Goal: Information Seeking & Learning: Find specific fact

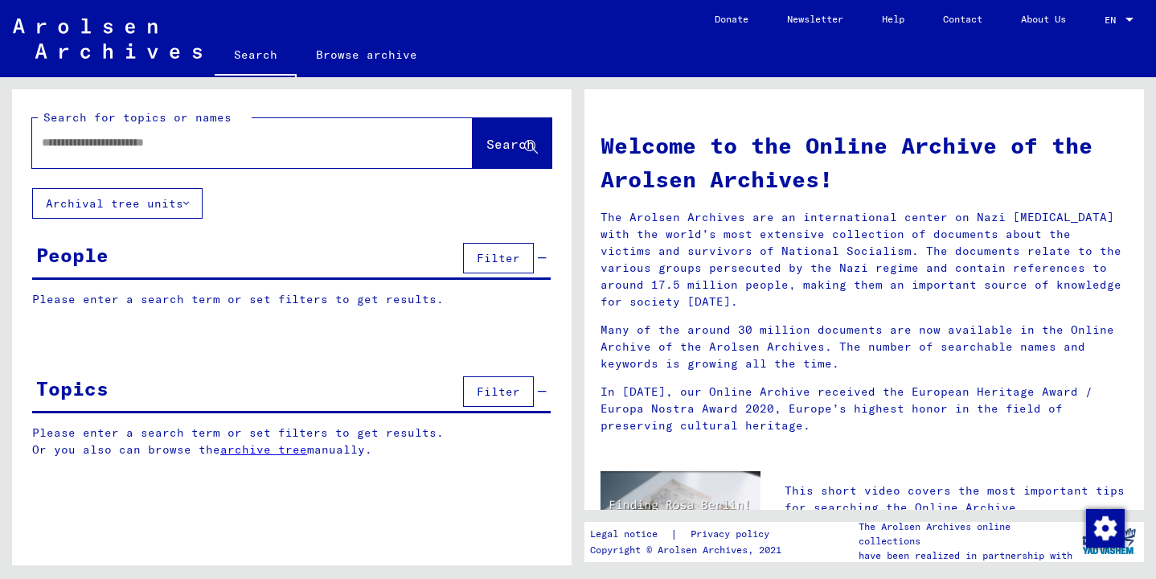
click at [43, 141] on input "text" at bounding box center [233, 142] width 383 height 17
click at [486, 148] on span "Search" at bounding box center [510, 144] width 48 height 16
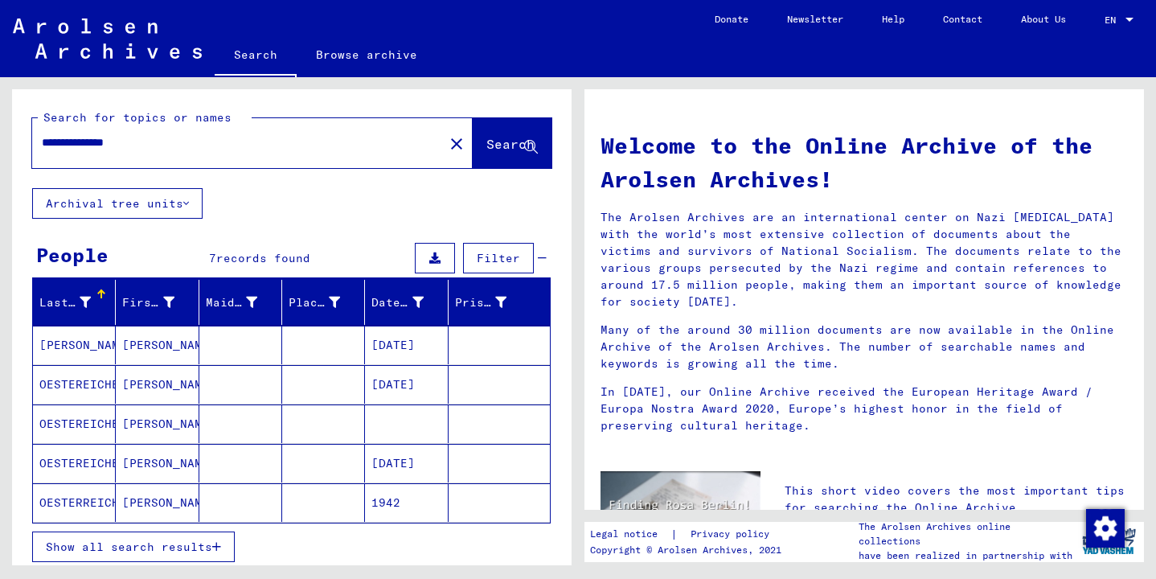
drag, startPoint x: 117, startPoint y: 142, endPoint x: 173, endPoint y: 142, distance: 55.5
click at [171, 144] on input "**********" at bounding box center [233, 142] width 383 height 17
type input "**********"
click at [486, 142] on span "Search" at bounding box center [510, 144] width 48 height 16
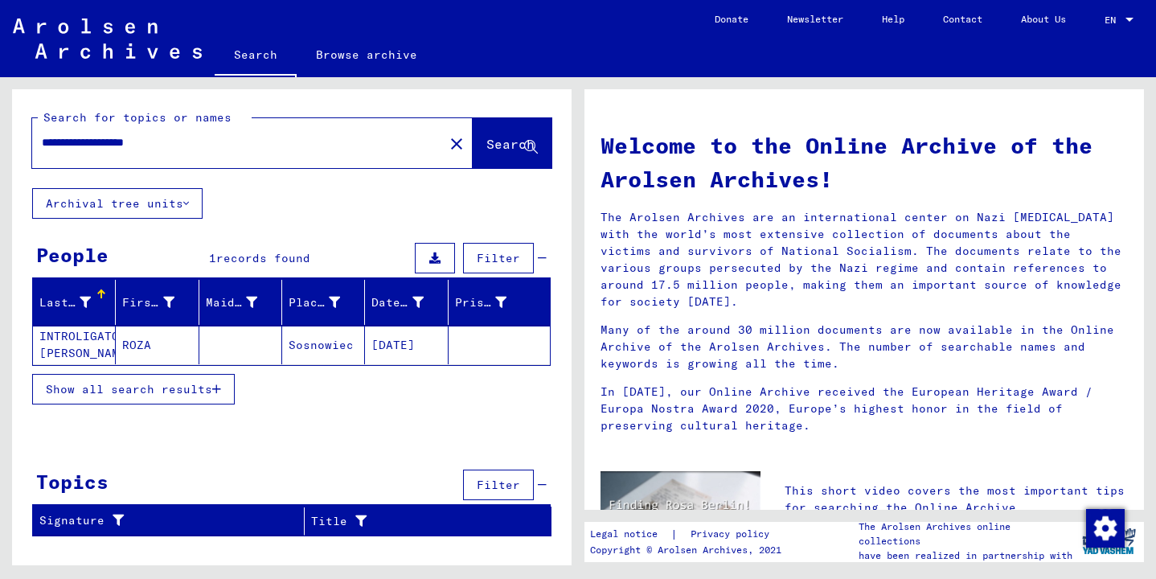
click at [239, 343] on mat-cell at bounding box center [240, 345] width 83 height 39
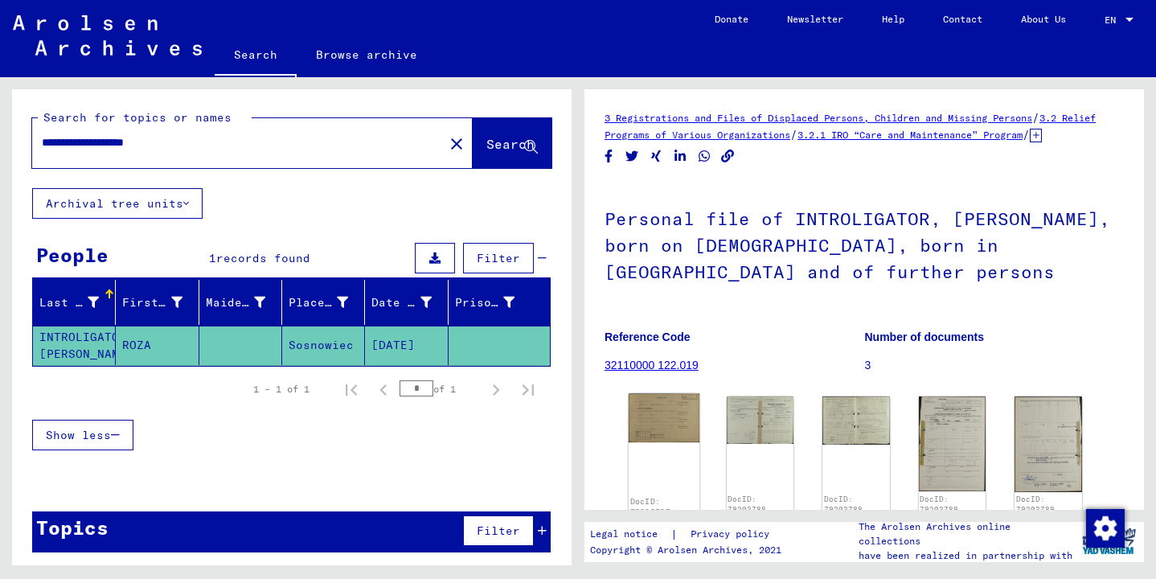
click at [664, 428] on img at bounding box center [664, 417] width 71 height 49
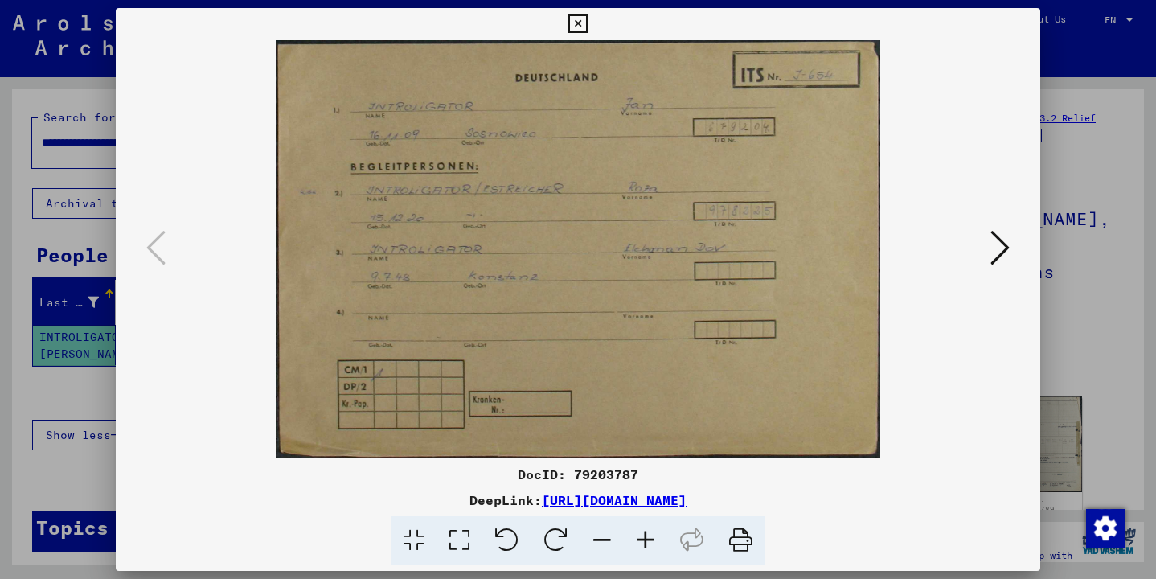
click at [1003, 253] on icon at bounding box center [1000, 247] width 19 height 39
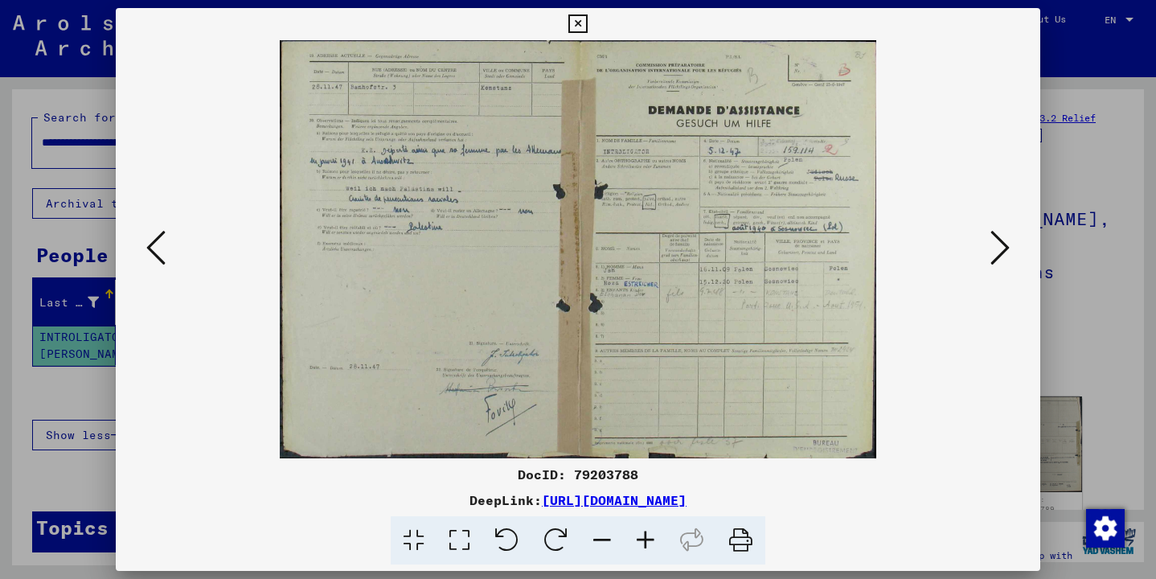
click at [644, 541] on icon at bounding box center [645, 540] width 43 height 49
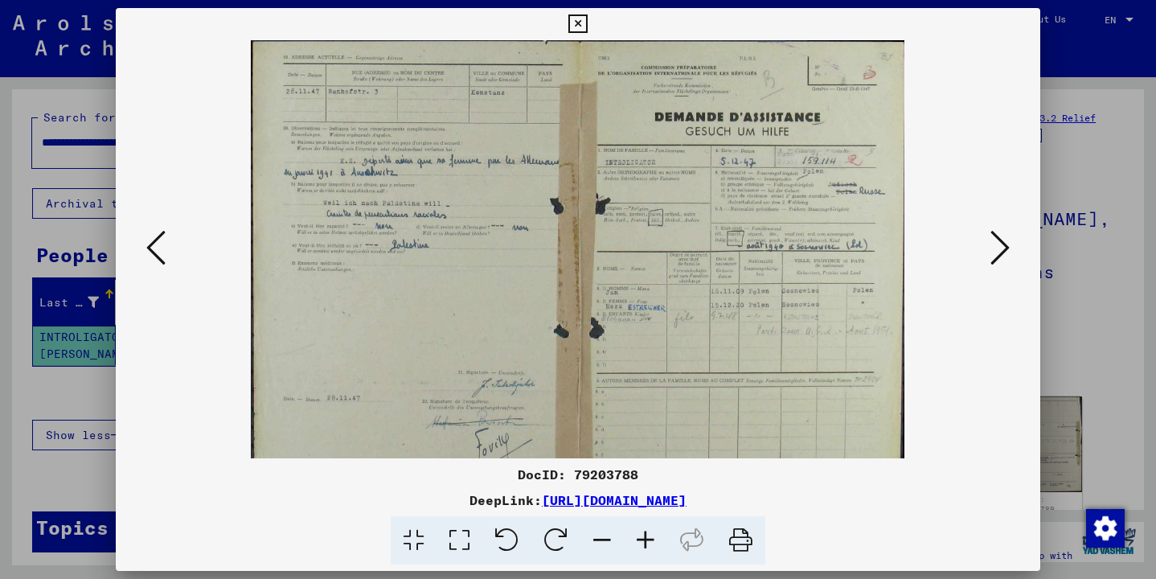
click at [644, 541] on icon at bounding box center [645, 540] width 43 height 49
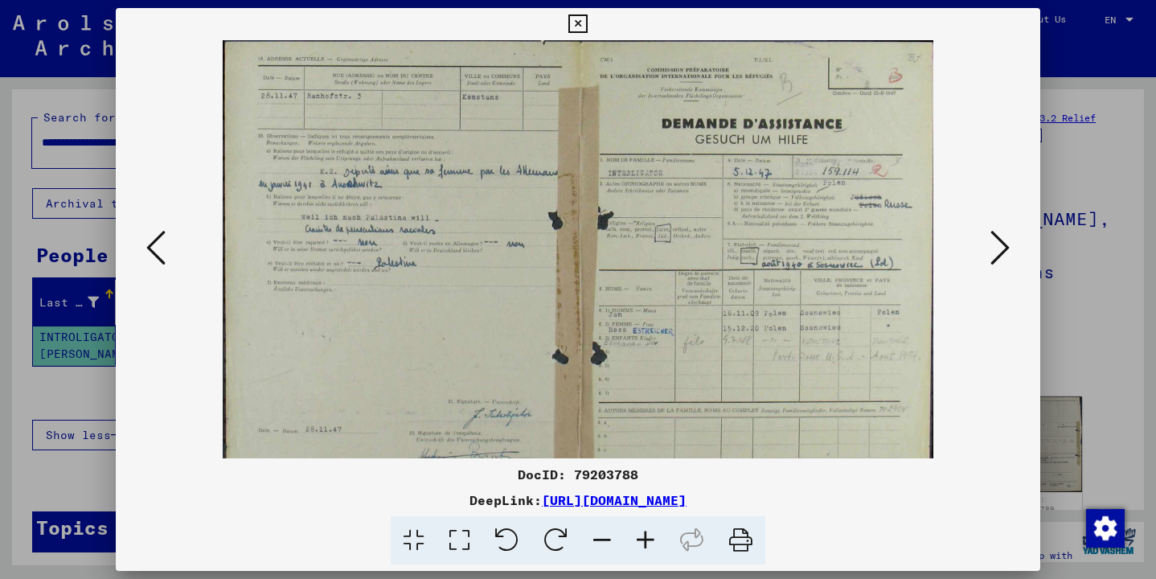
click at [644, 541] on icon at bounding box center [645, 540] width 43 height 49
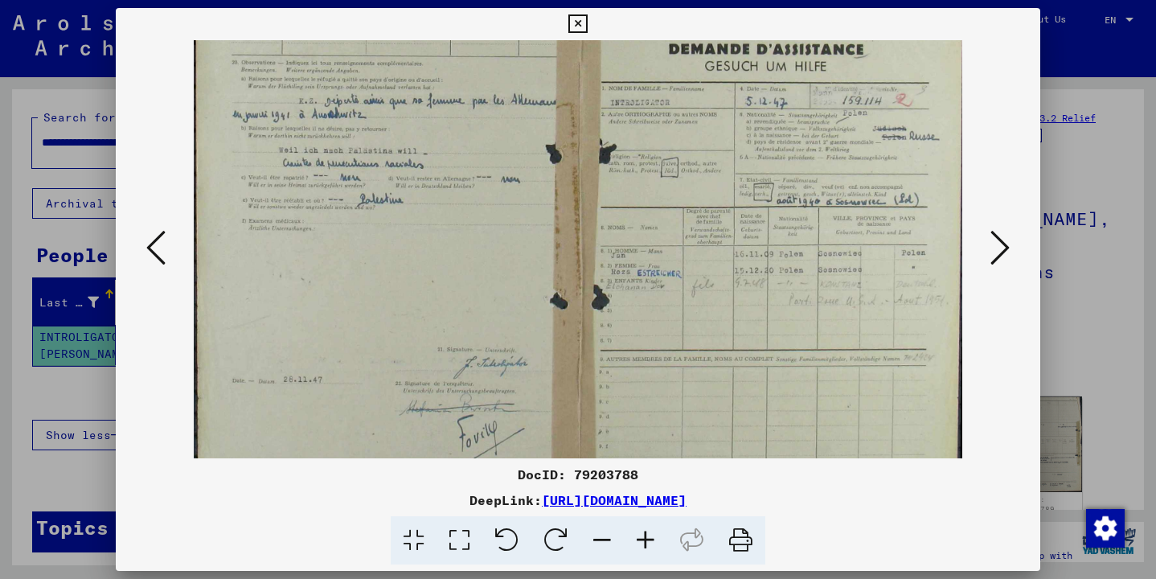
drag, startPoint x: 818, startPoint y: 373, endPoint x: 671, endPoint y: 289, distance: 168.9
click at [642, 543] on icon at bounding box center [645, 540] width 43 height 49
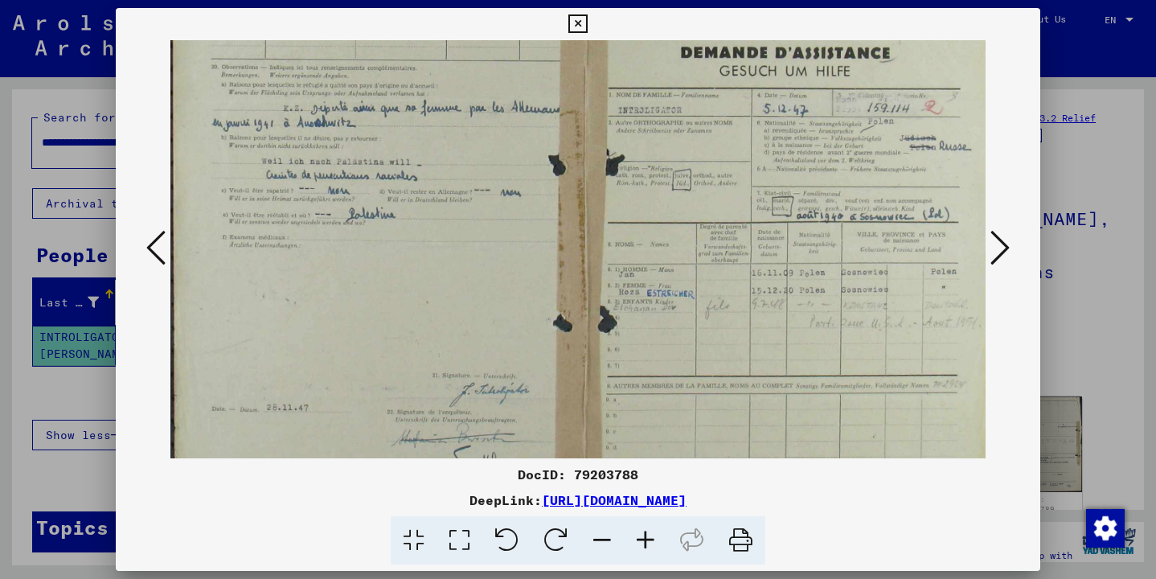
click at [642, 543] on icon at bounding box center [645, 540] width 43 height 49
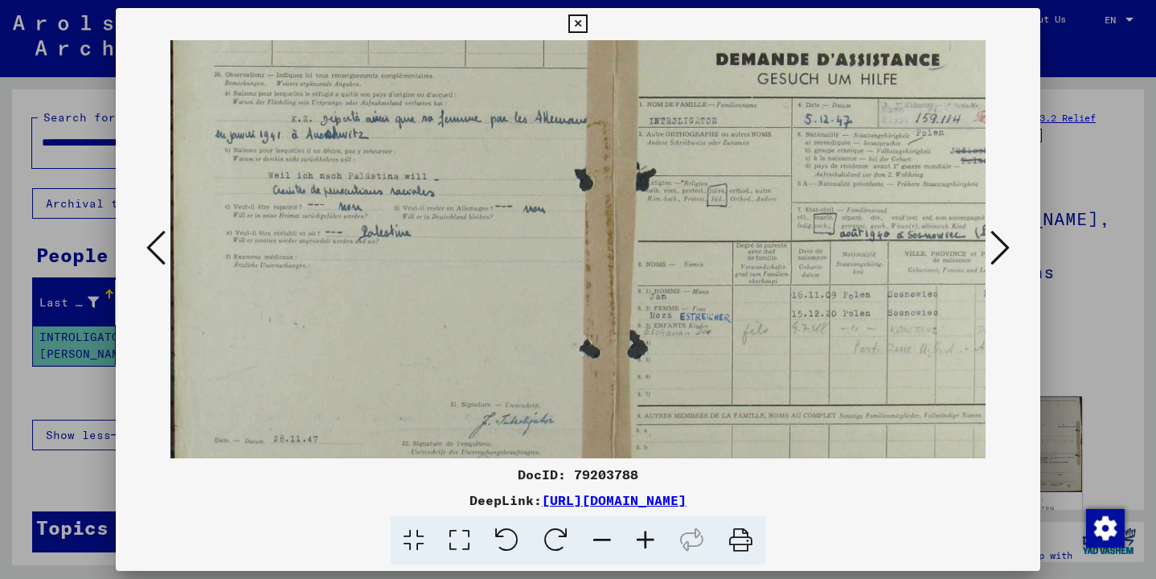
click at [642, 543] on icon at bounding box center [645, 540] width 43 height 49
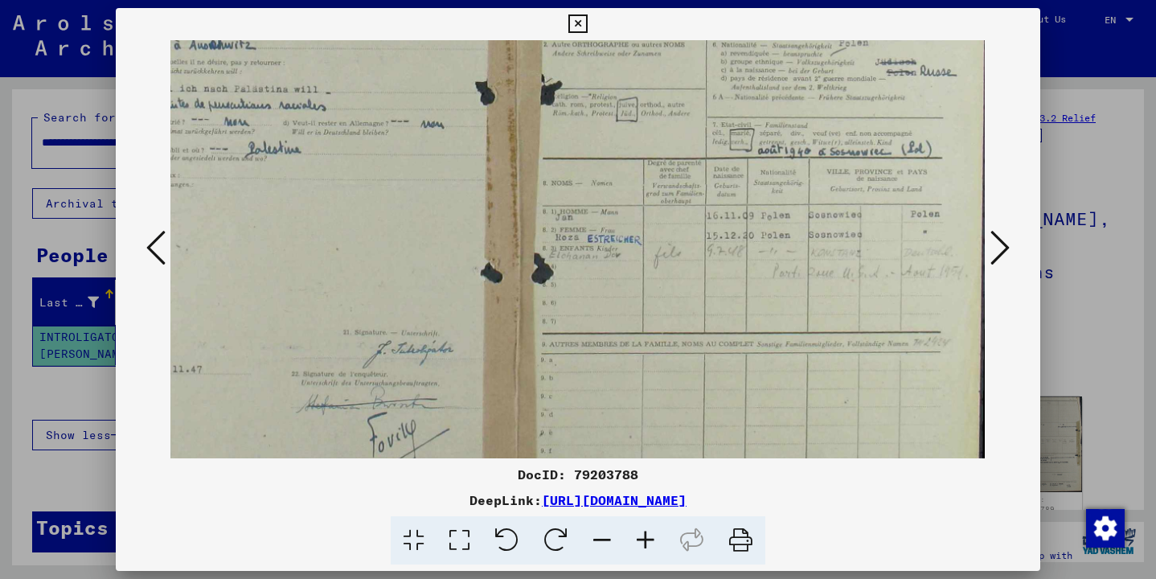
drag, startPoint x: 781, startPoint y: 379, endPoint x: 594, endPoint y: 273, distance: 214.2
click at [642, 539] on icon at bounding box center [645, 540] width 43 height 49
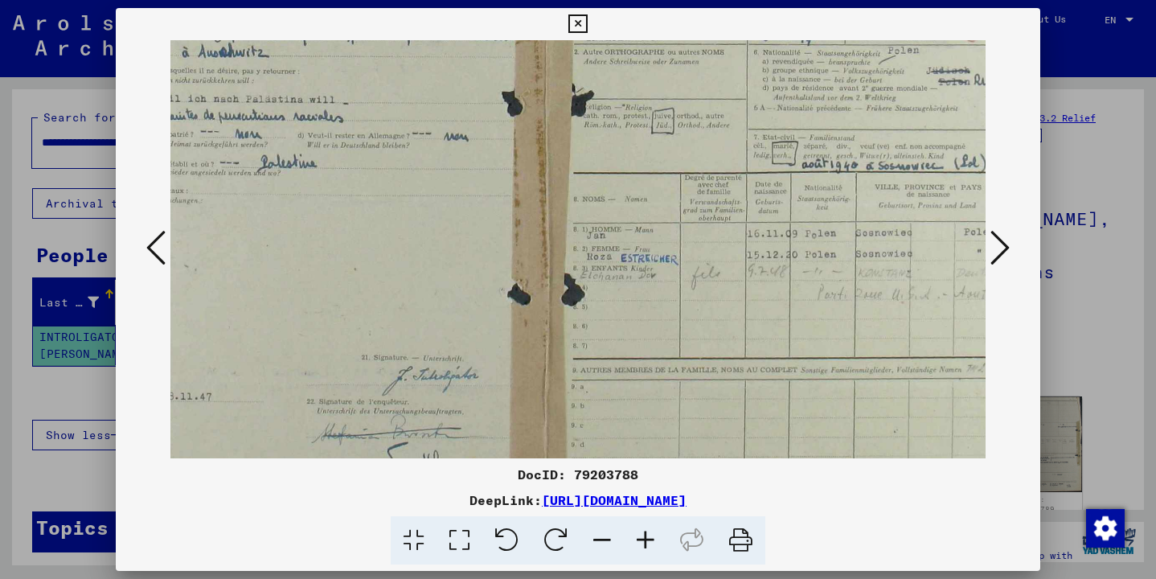
click at [642, 539] on icon at bounding box center [645, 540] width 43 height 49
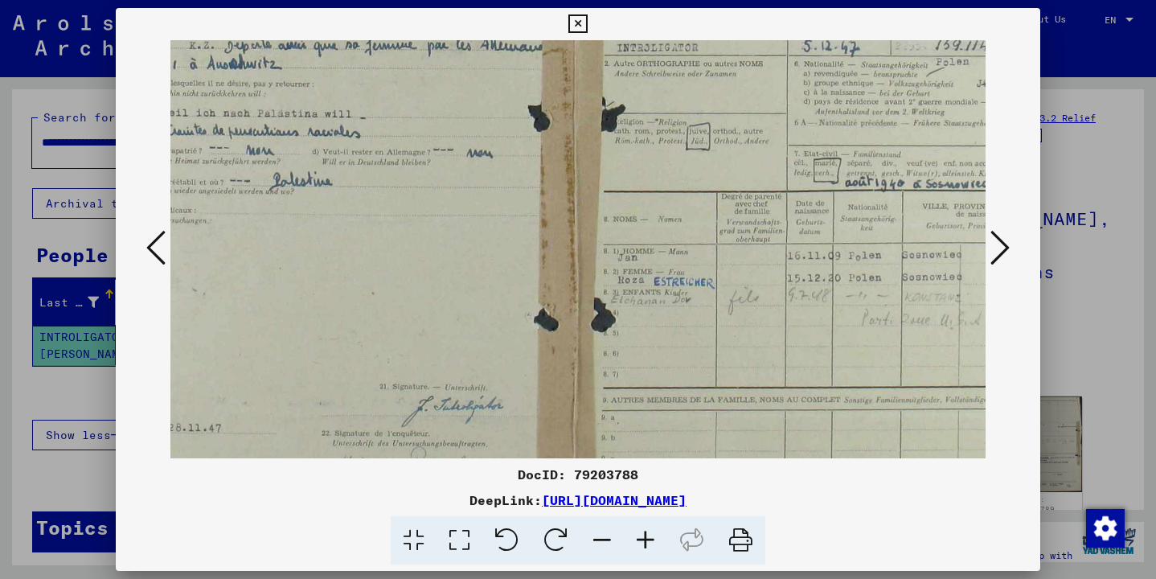
click at [642, 539] on icon at bounding box center [645, 540] width 43 height 49
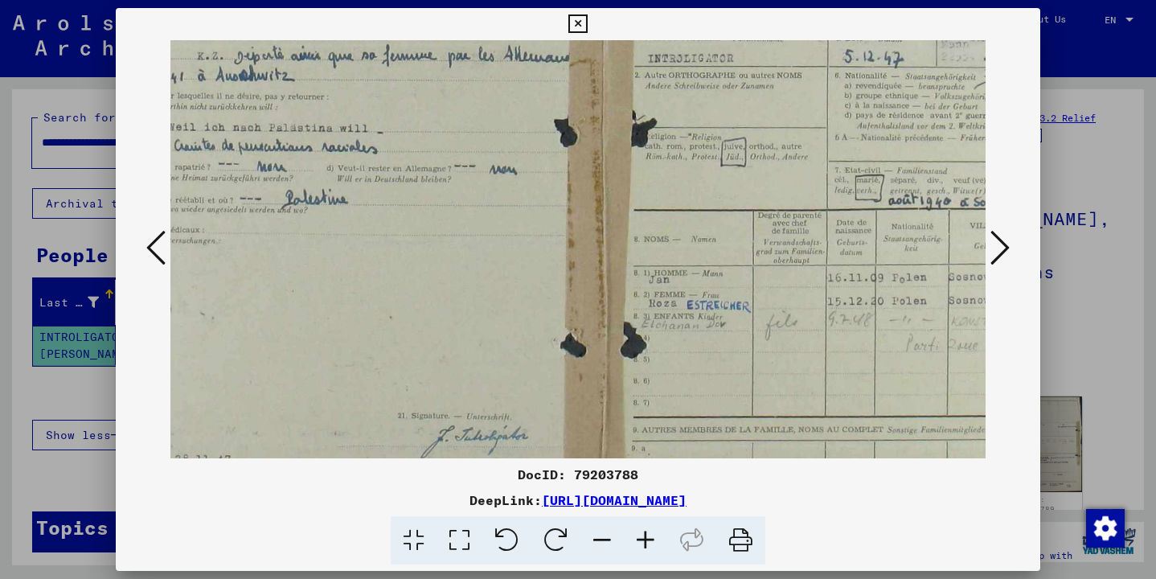
click at [642, 539] on icon at bounding box center [645, 540] width 43 height 49
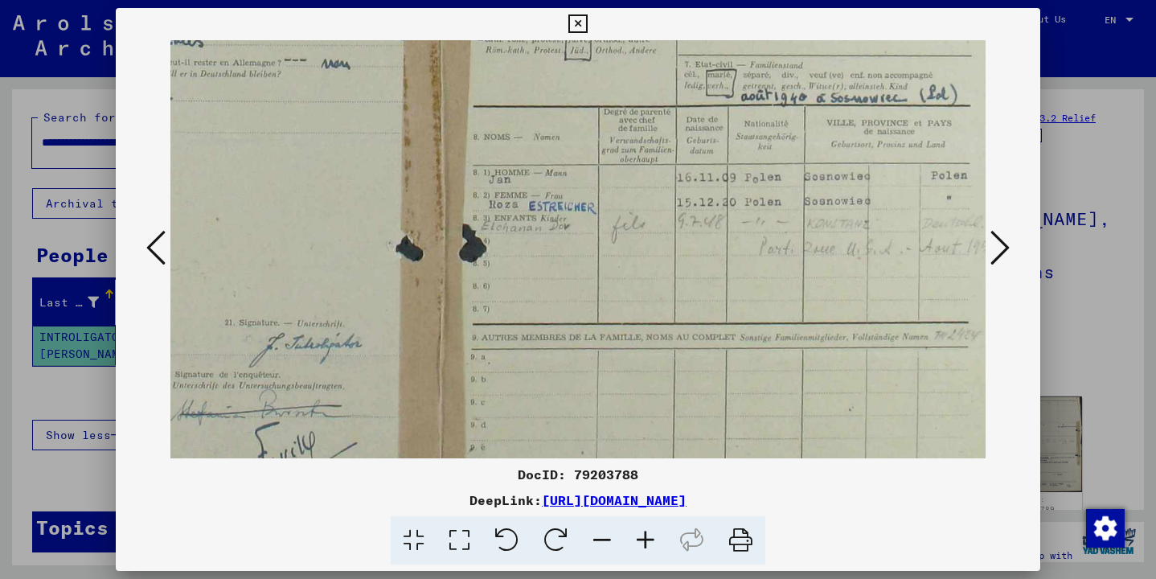
drag, startPoint x: 741, startPoint y: 389, endPoint x: 548, endPoint y: 263, distance: 230.6
click at [587, 27] on icon at bounding box center [577, 23] width 18 height 19
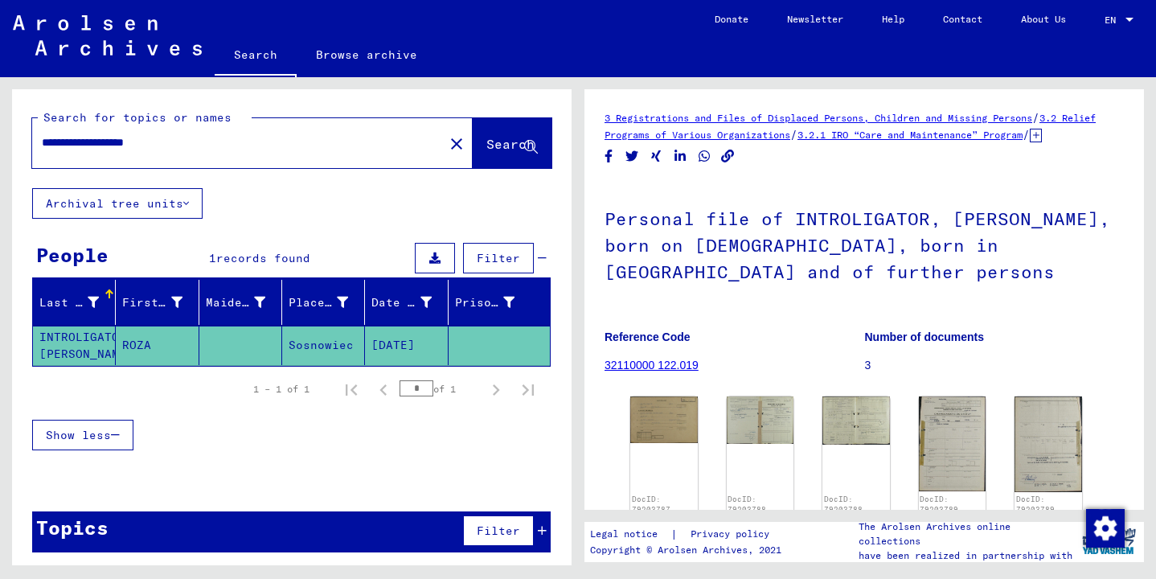
scroll to position [0, 0]
